Goal: Find specific page/section: Find specific page/section

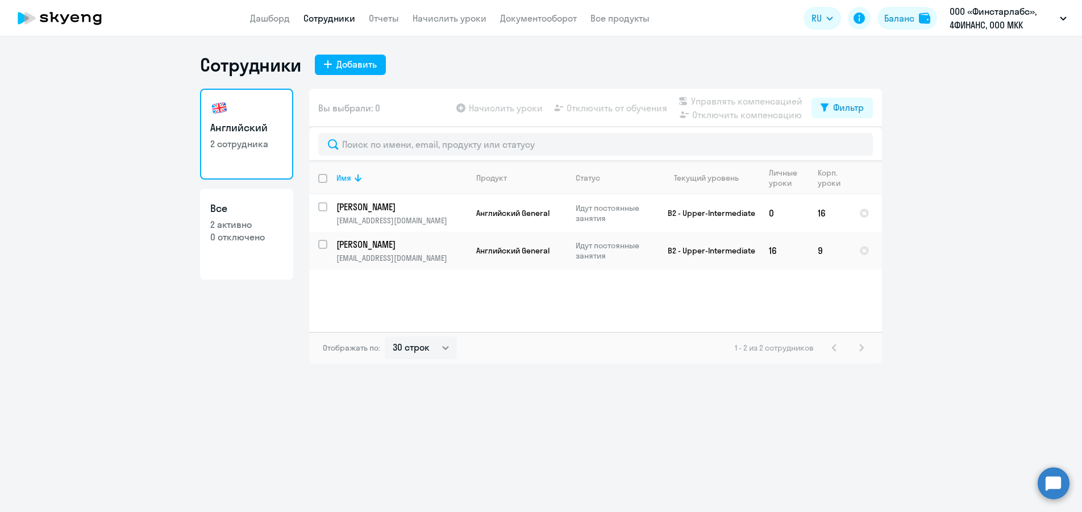
select select "30"
click at [1010, 77] on li "Предоплата, 4ФИНАНС, ООО МКК" at bounding box center [979, 81] width 185 height 28
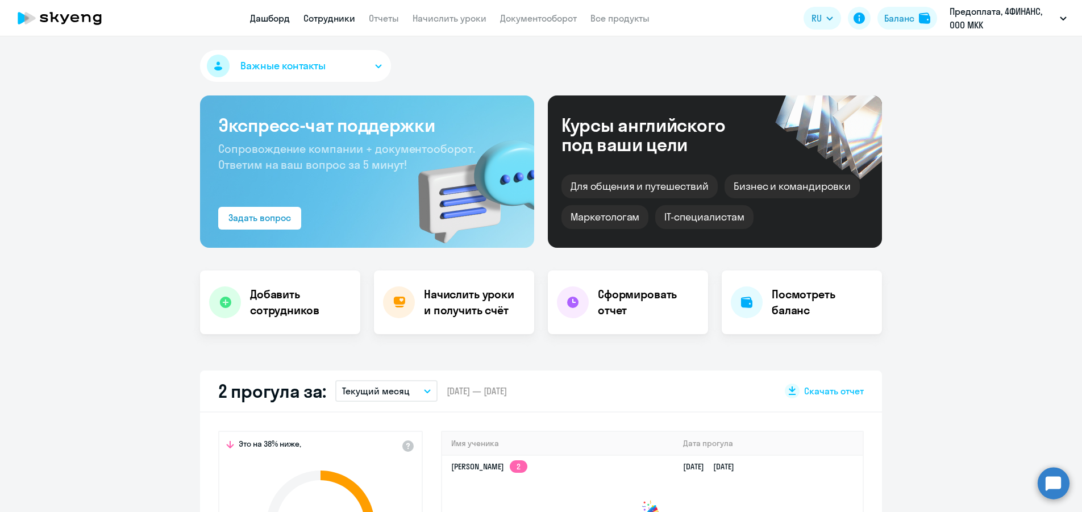
click at [333, 18] on link "Сотрудники" at bounding box center [330, 18] width 52 height 11
select select "30"
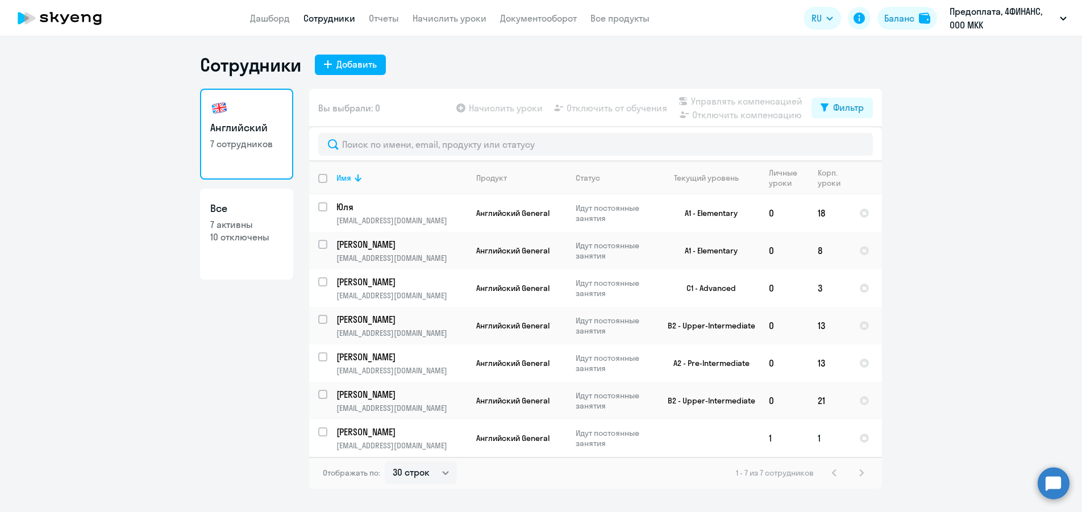
click at [425, 430] on p "[PERSON_NAME]" at bounding box center [401, 432] width 128 height 13
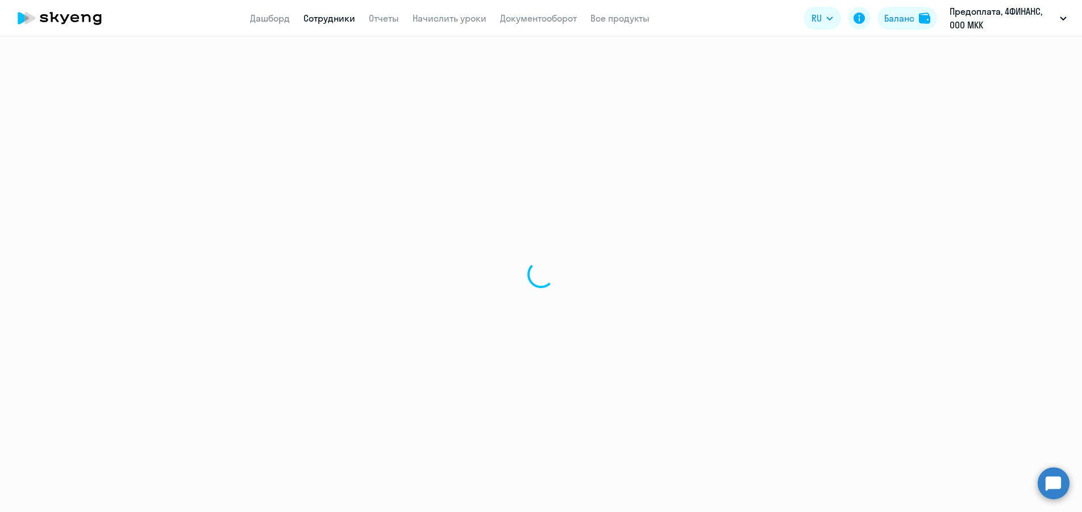
select select "english"
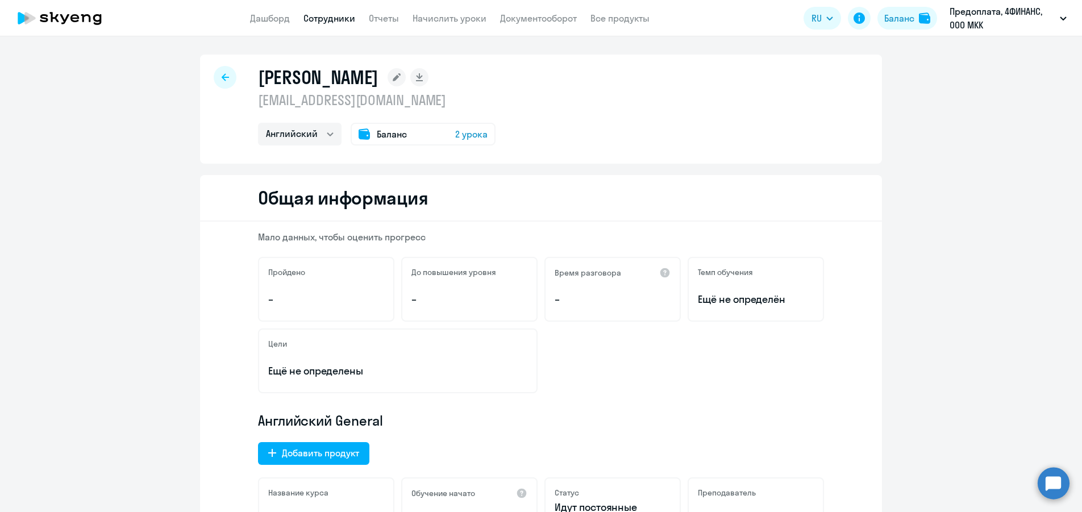
click at [223, 76] on icon at bounding box center [225, 77] width 7 height 8
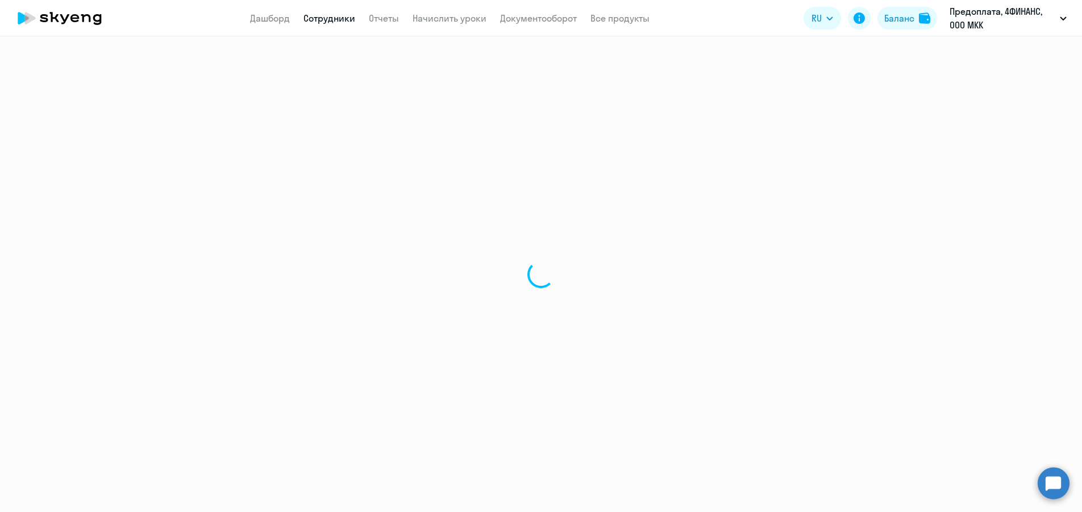
select select "30"
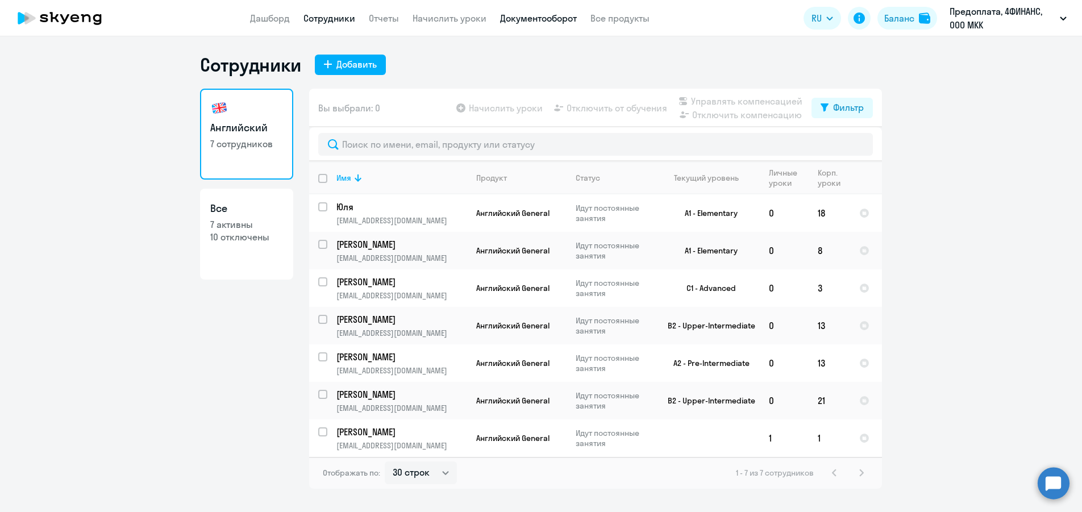
click at [543, 17] on link "Документооборот" at bounding box center [538, 18] width 77 height 11
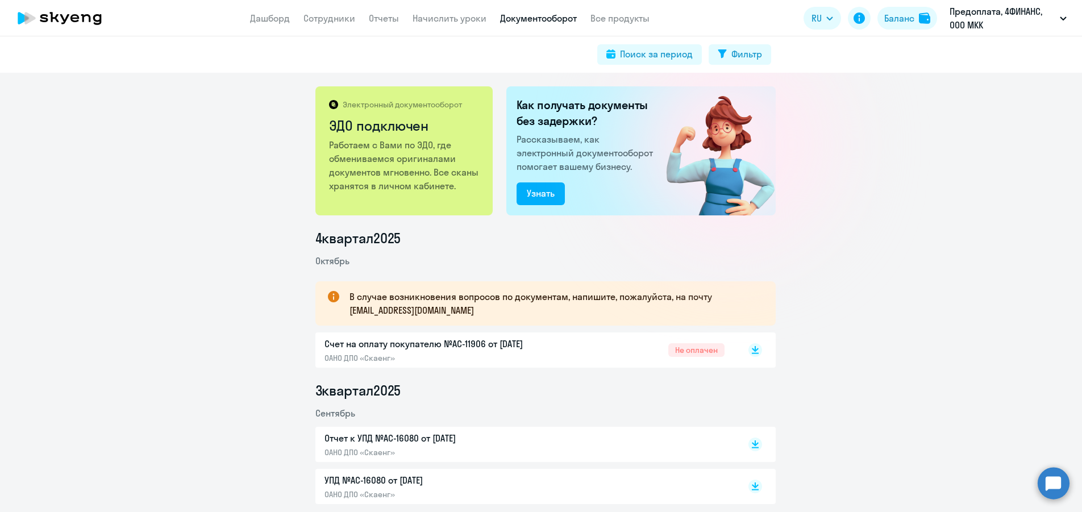
click at [123, 193] on div "Электронный документооборот ЭДО подключен Работаем с Вами по ЭДО, где обменивае…" at bounding box center [541, 292] width 1082 height 439
click at [168, 193] on div "Электронный документооборот ЭДО подключен Работаем с Вами по ЭДО, где обменивае…" at bounding box center [541, 292] width 1082 height 439
click at [122, 227] on div "Электронный документооборот ЭДО подключен Работаем с Вами по ЭДО, где обменивае…" at bounding box center [541, 292] width 1082 height 439
